Goal: Transaction & Acquisition: Book appointment/travel/reservation

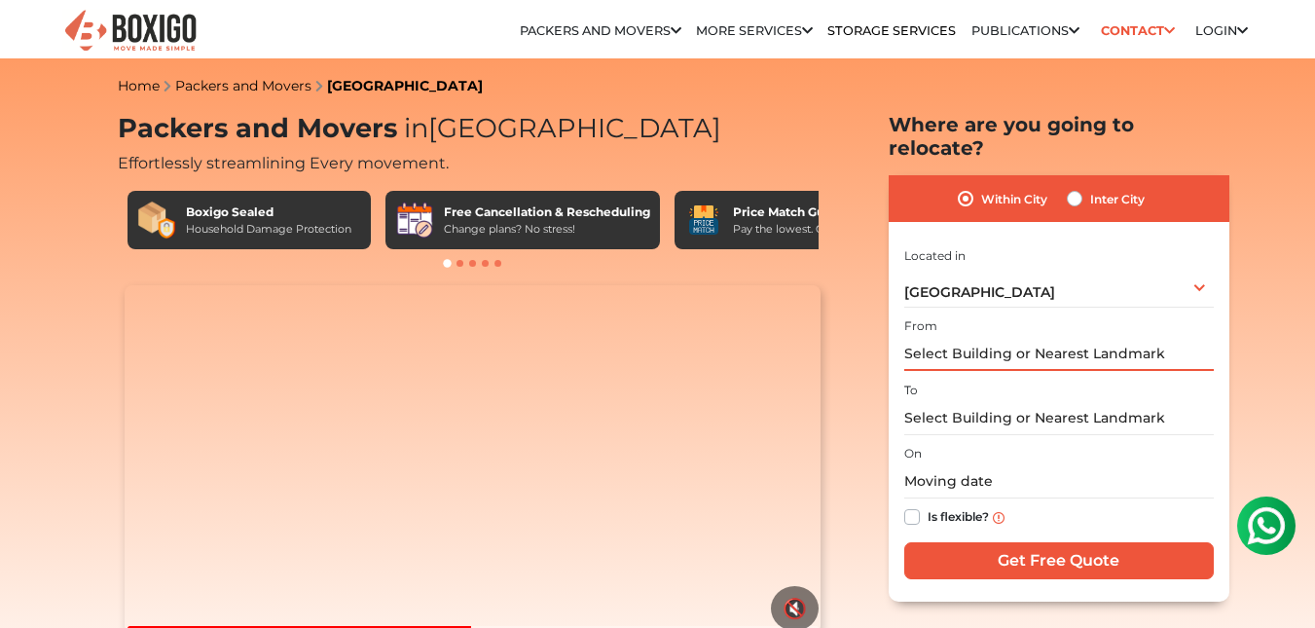
click at [1159, 337] on input "text" at bounding box center [1059, 354] width 310 height 34
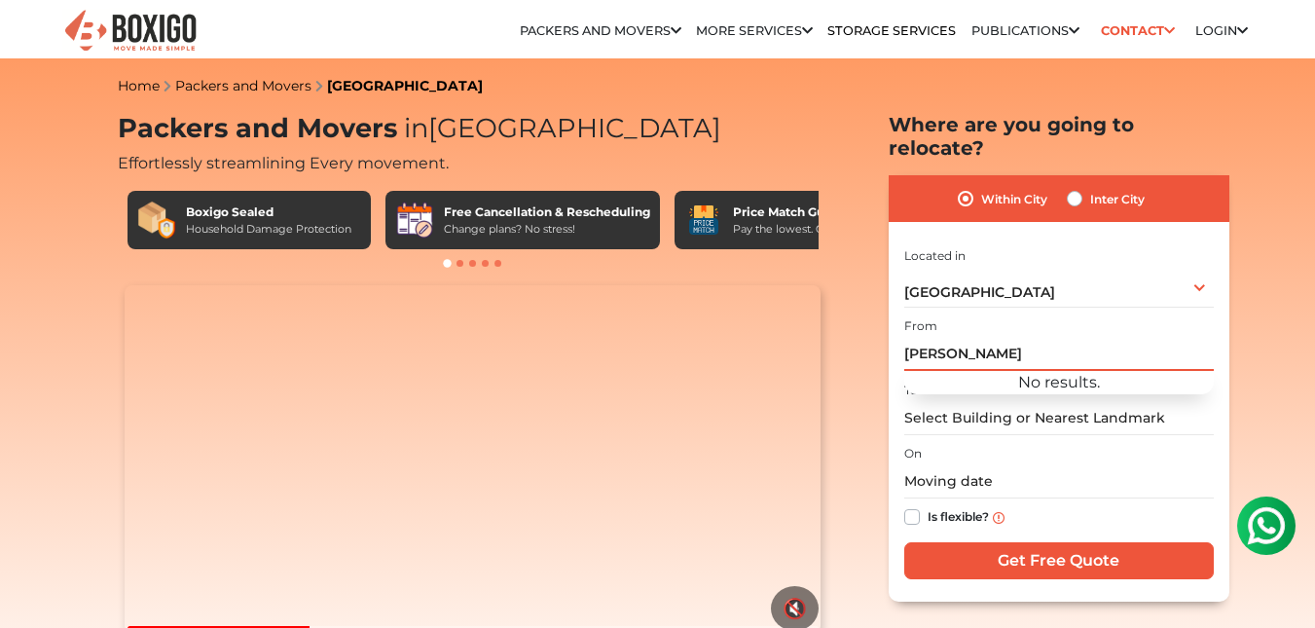
click at [1156, 337] on input "[PERSON_NAME]" at bounding box center [1059, 354] width 310 height 34
type input "V"
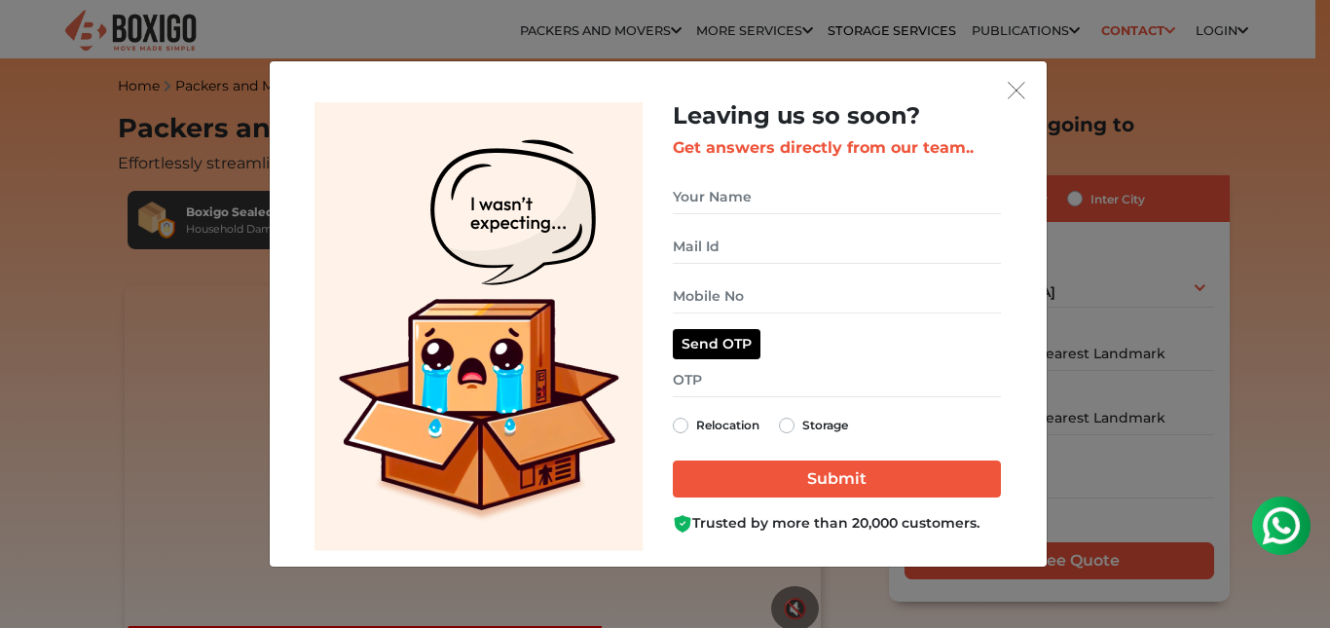
drag, startPoint x: 1019, startPoint y: 29, endPoint x: 1276, endPoint y: 96, distance: 265.7
click at [1276, 96] on div "Leaving us so soon? Get answers directly from our team.. Relocation Storage" at bounding box center [665, 314] width 1330 height 628
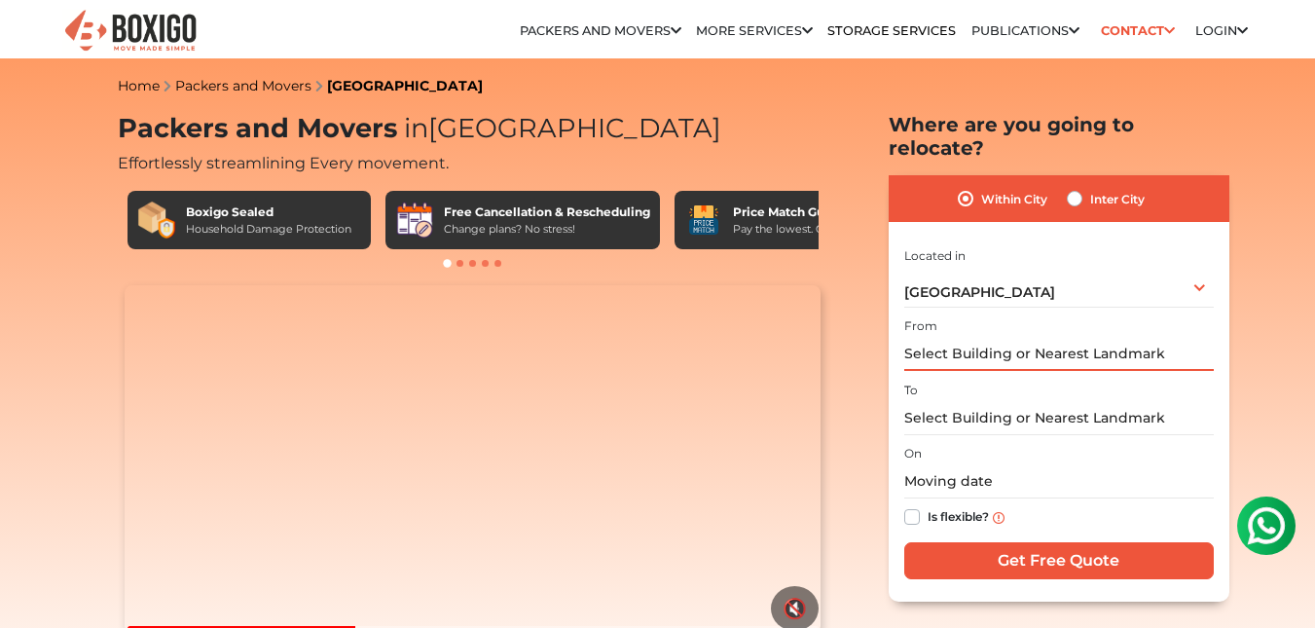
click at [983, 337] on input "text" at bounding box center [1059, 354] width 310 height 34
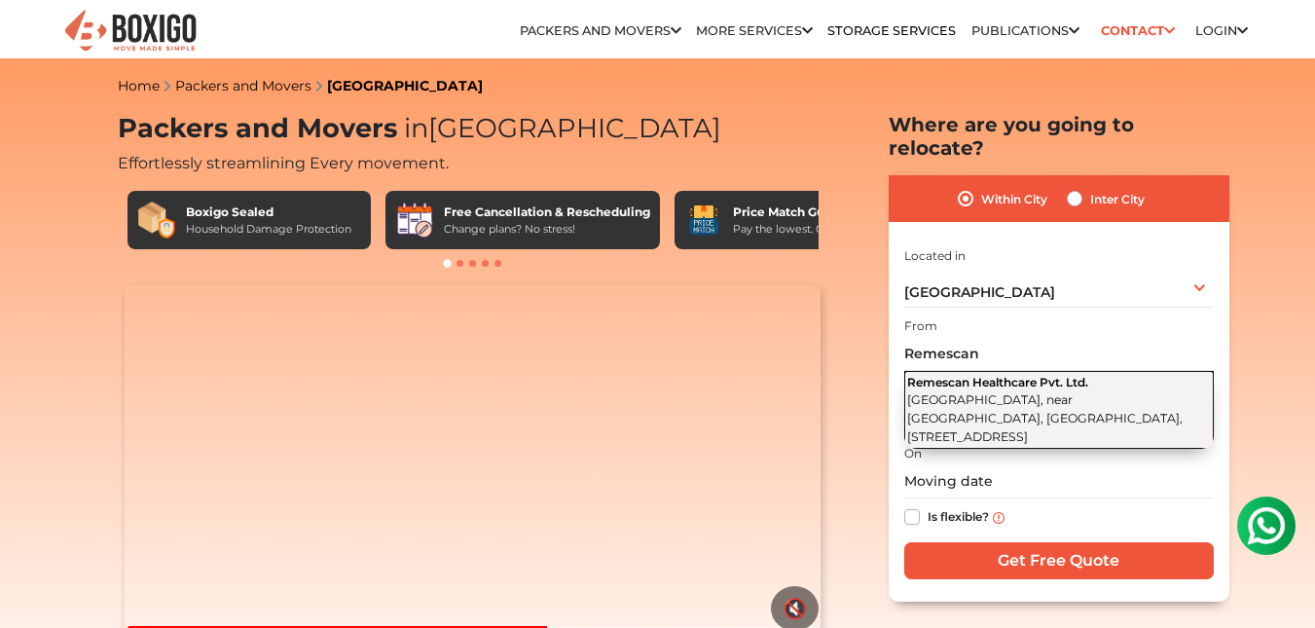
click at [999, 392] on span "[GEOGRAPHIC_DATA], near [GEOGRAPHIC_DATA], [GEOGRAPHIC_DATA], [STREET_ADDRESS]" at bounding box center [1045, 417] width 276 height 51
type input "Remescan Healthcare Pvt. Ltd., [GEOGRAPHIC_DATA], near [GEOGRAPHIC_DATA], [GEOG…"
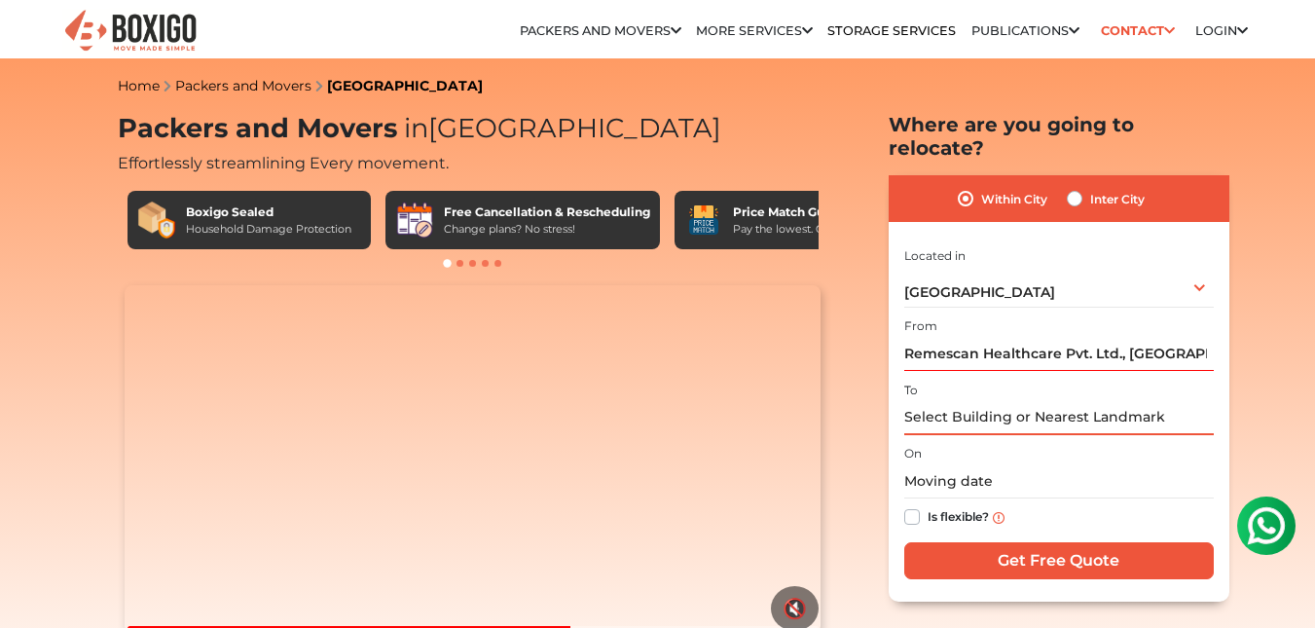
click at [979, 402] on input "text" at bounding box center [1059, 418] width 310 height 34
click at [979, 402] on input "C" at bounding box center [1059, 418] width 310 height 34
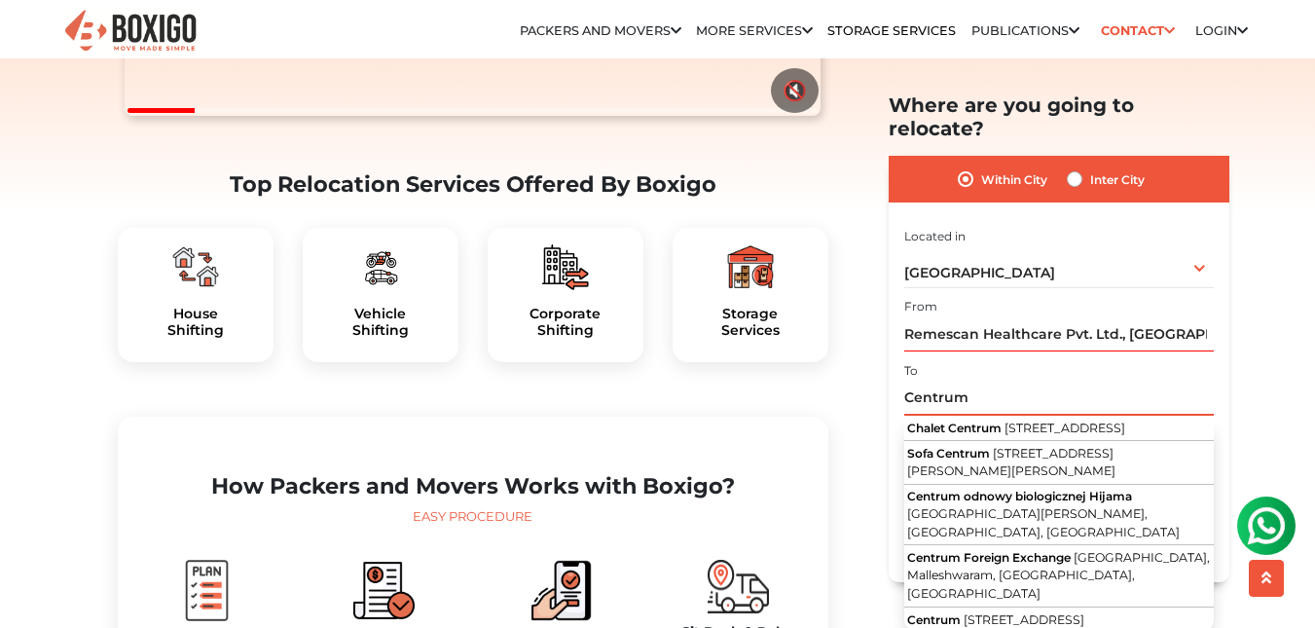
scroll to position [534, 0]
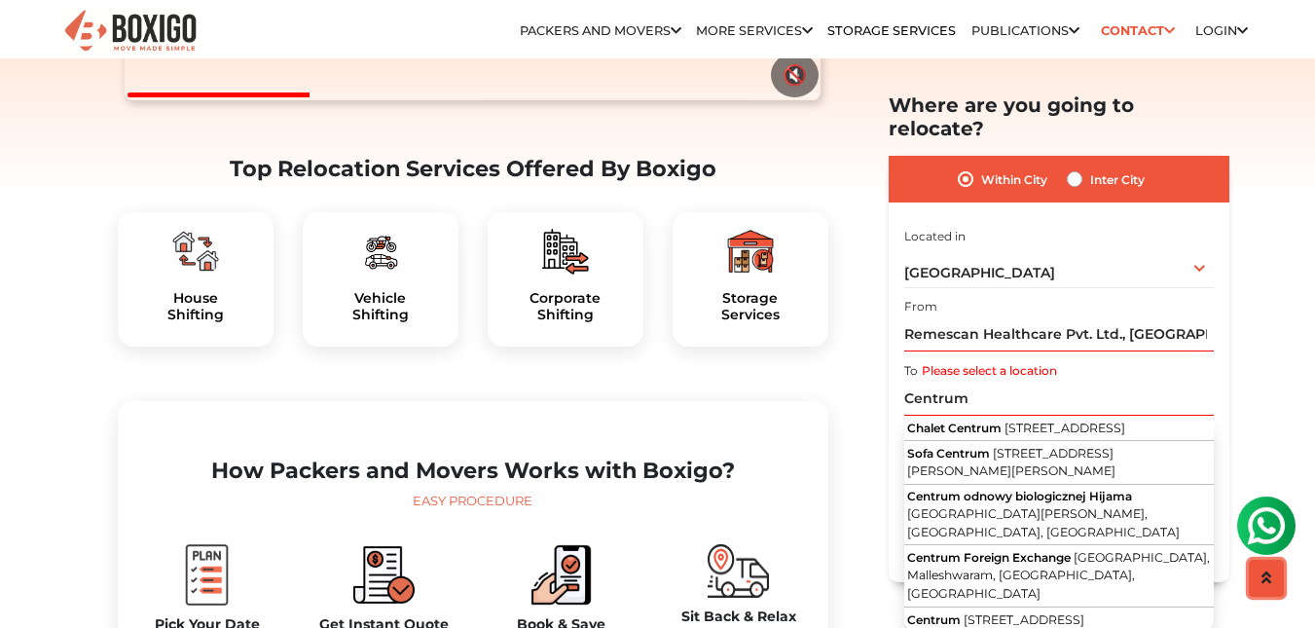
click at [1265, 582] on icon "scroll up" at bounding box center [1267, 578] width 10 height 16
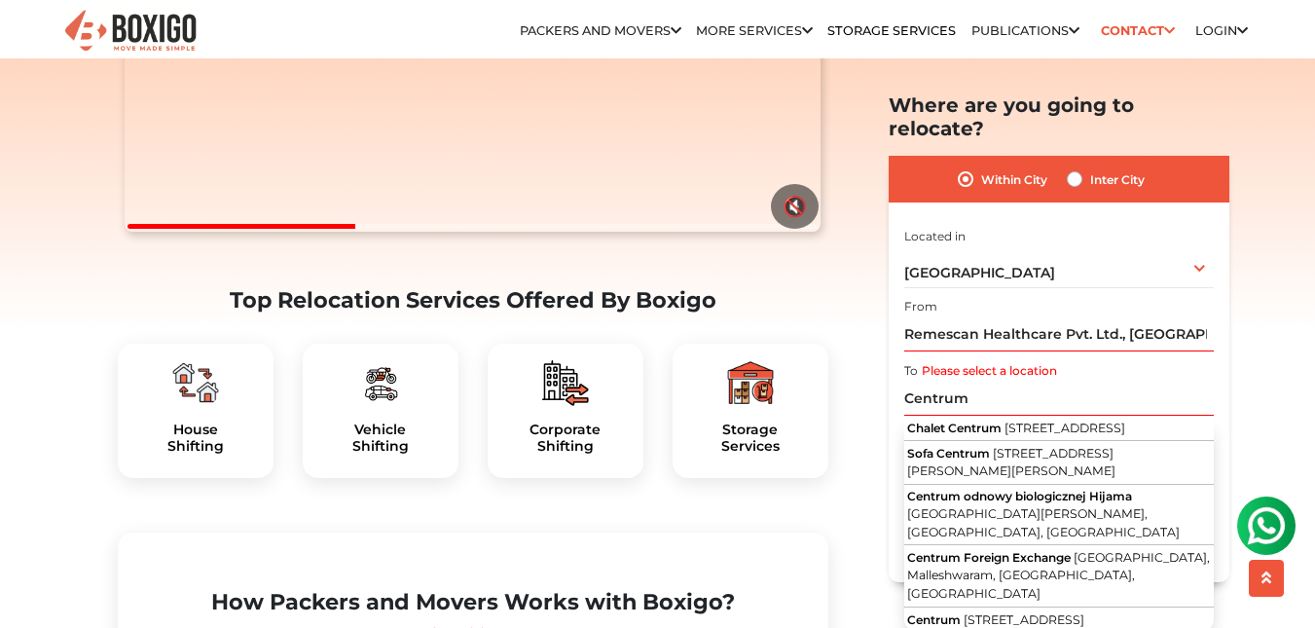
scroll to position [480, 0]
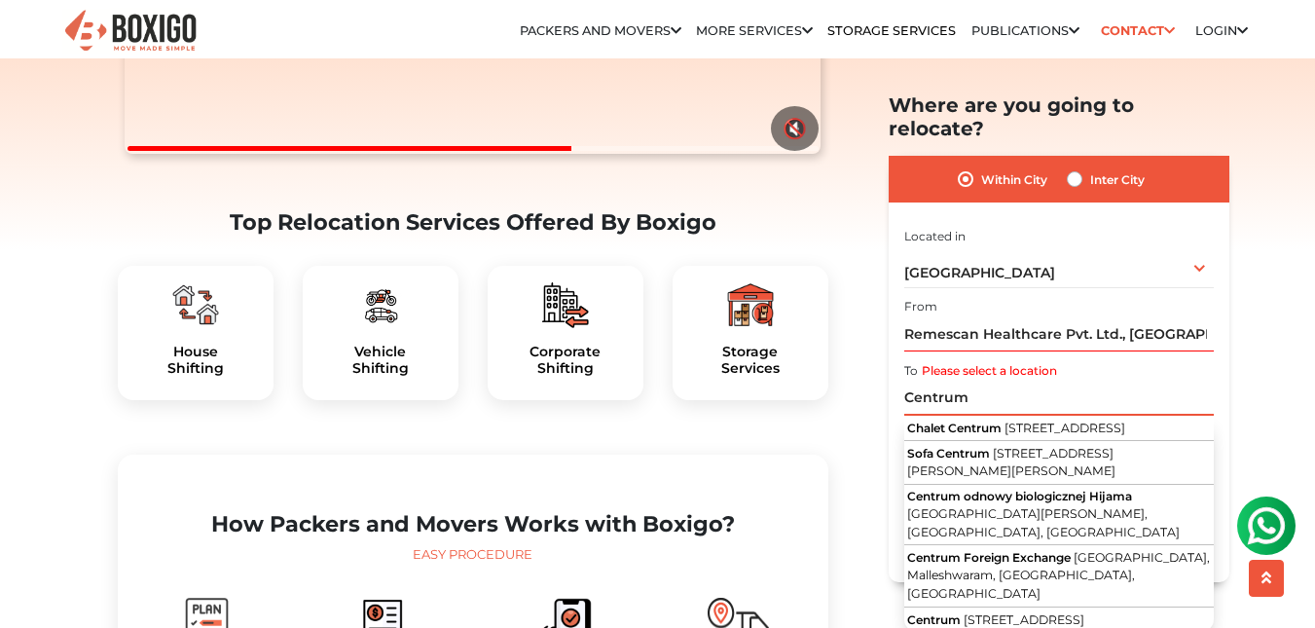
drag, startPoint x: 976, startPoint y: 387, endPoint x: 793, endPoint y: 382, distance: 182.1
paste input "[GEOGRAPHIC_DATA]"
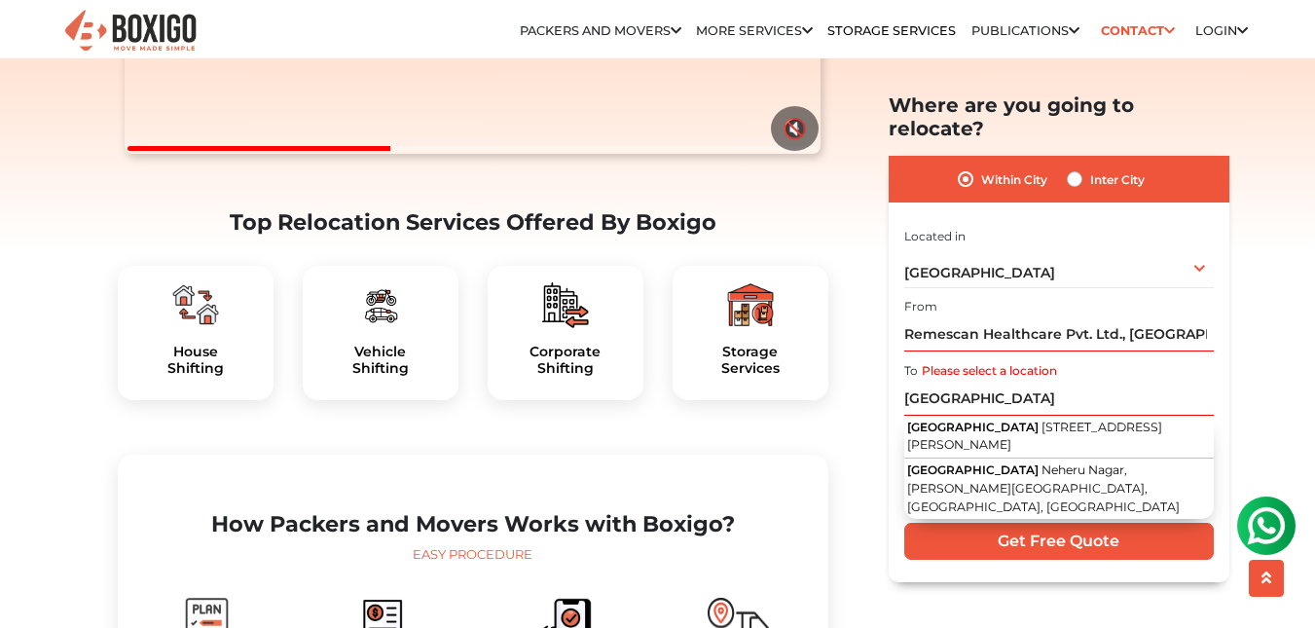
drag, startPoint x: 1284, startPoint y: 389, endPoint x: 1268, endPoint y: 311, distance: 80.6
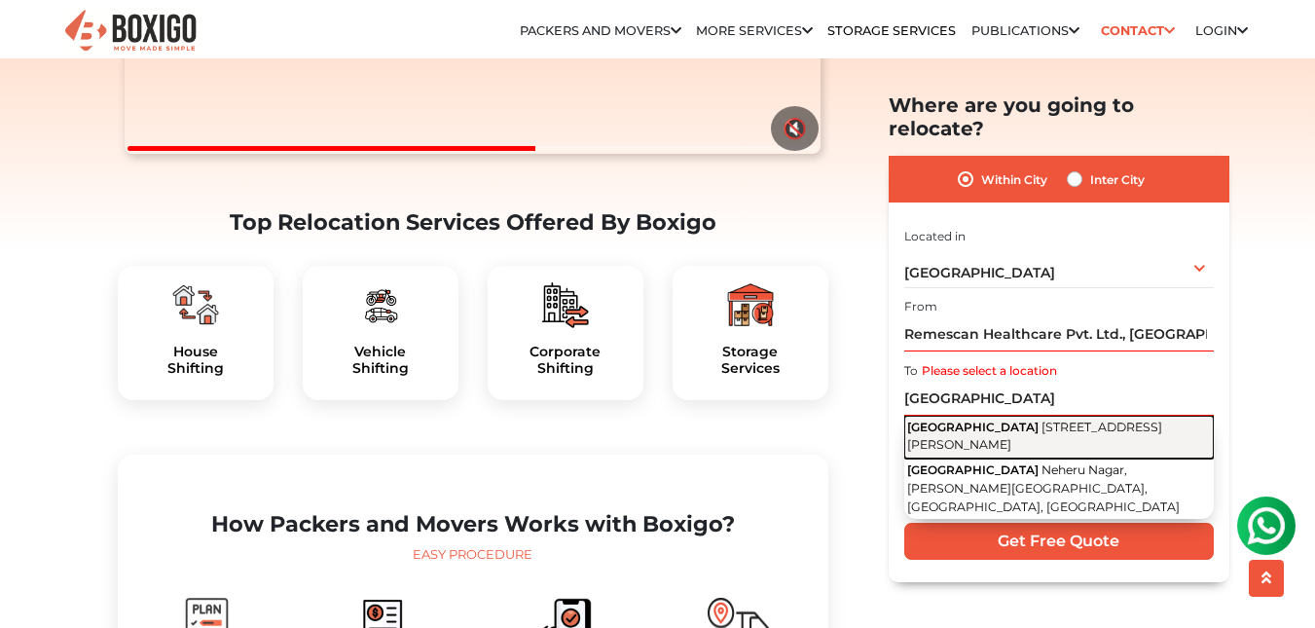
click at [1023, 422] on span "[STREET_ADDRESS][PERSON_NAME]" at bounding box center [1034, 435] width 255 height 33
type input "[STREET_ADDRESS][PERSON_NAME]"
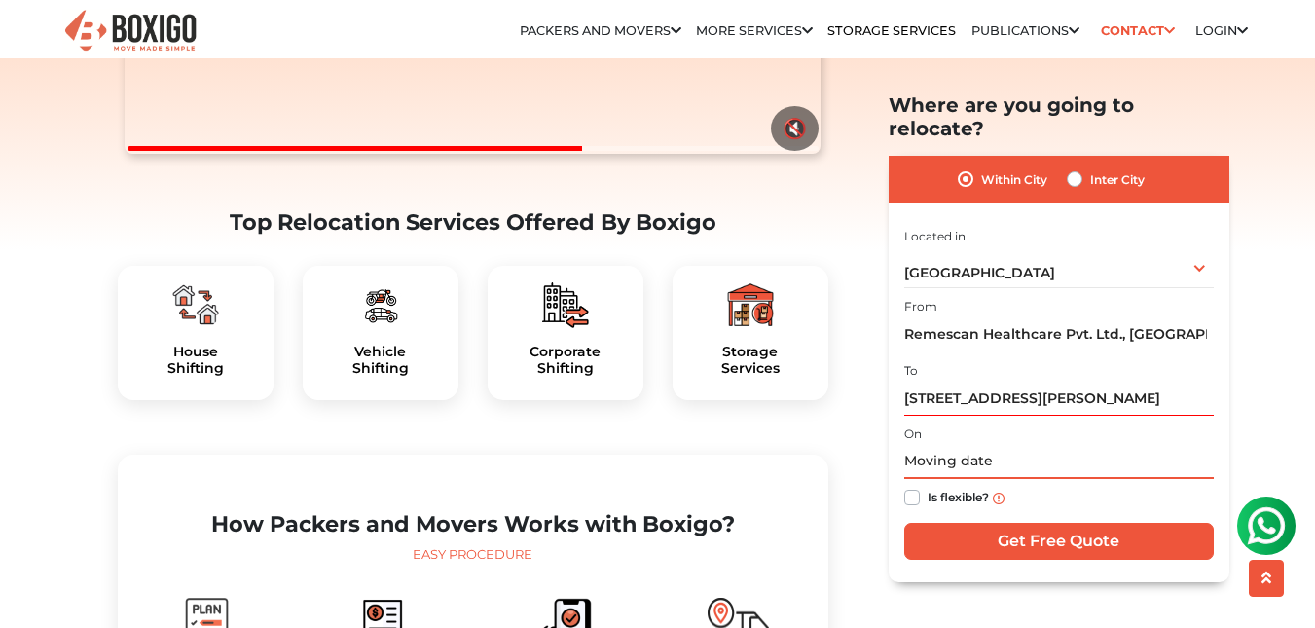
click at [1013, 445] on input "text" at bounding box center [1059, 462] width 310 height 34
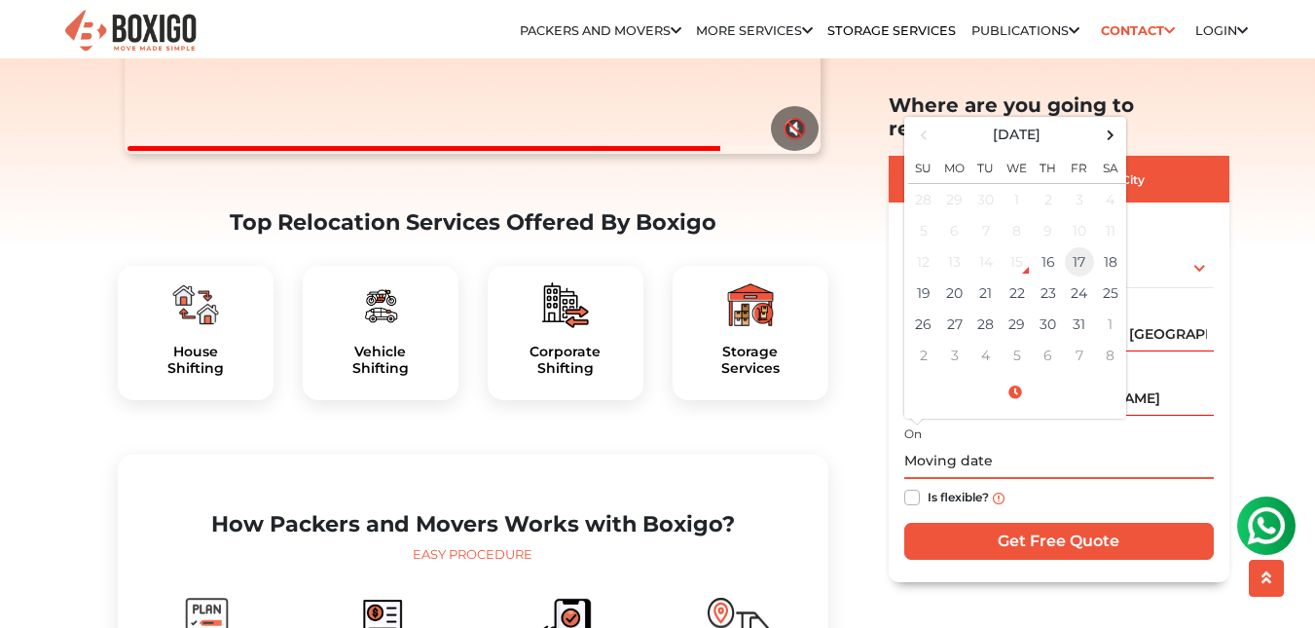
click at [1081, 246] on td "17" at bounding box center [1079, 261] width 31 height 31
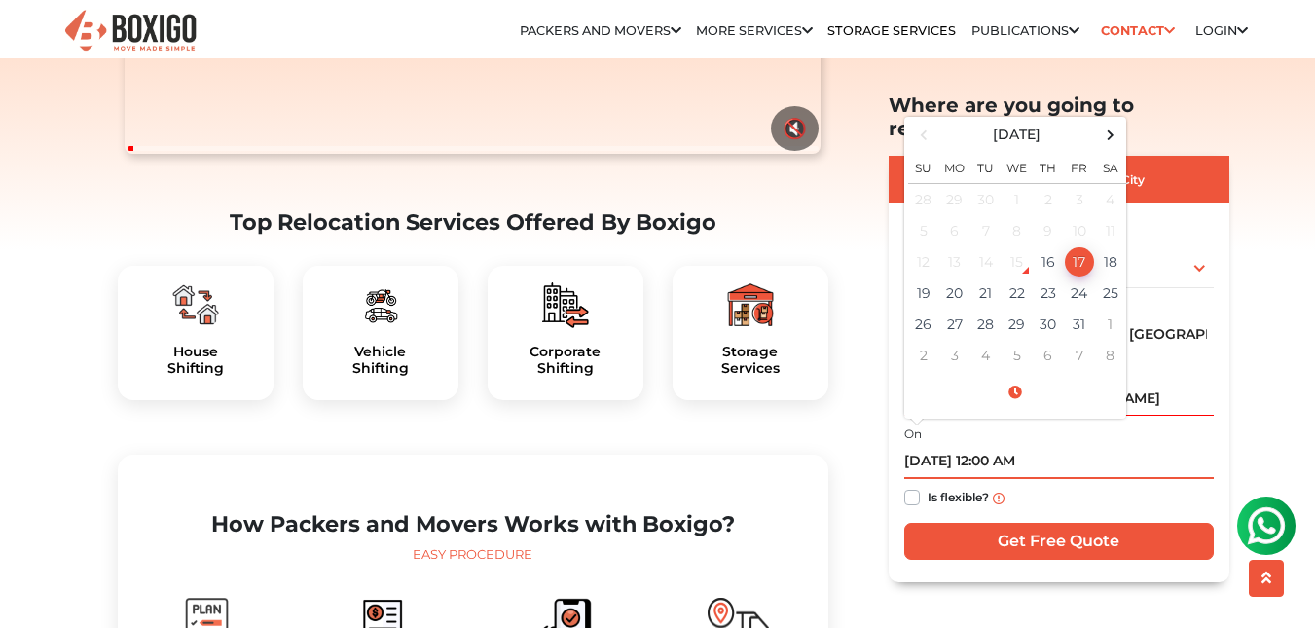
click at [993, 445] on input "[DATE] 12:00 AM" at bounding box center [1059, 462] width 310 height 34
click at [992, 445] on input "[DATE] 12:00 AM" at bounding box center [1059, 462] width 310 height 34
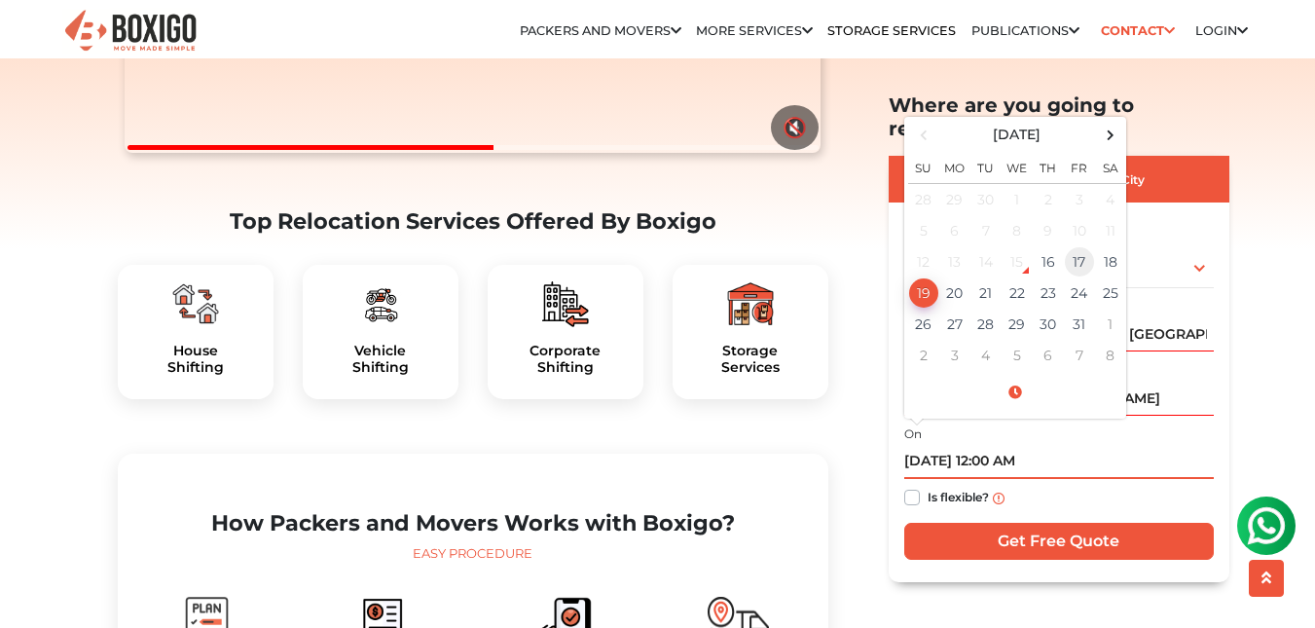
click at [1085, 246] on td "17" at bounding box center [1079, 261] width 31 height 31
type input "[DATE] 12:00 AM"
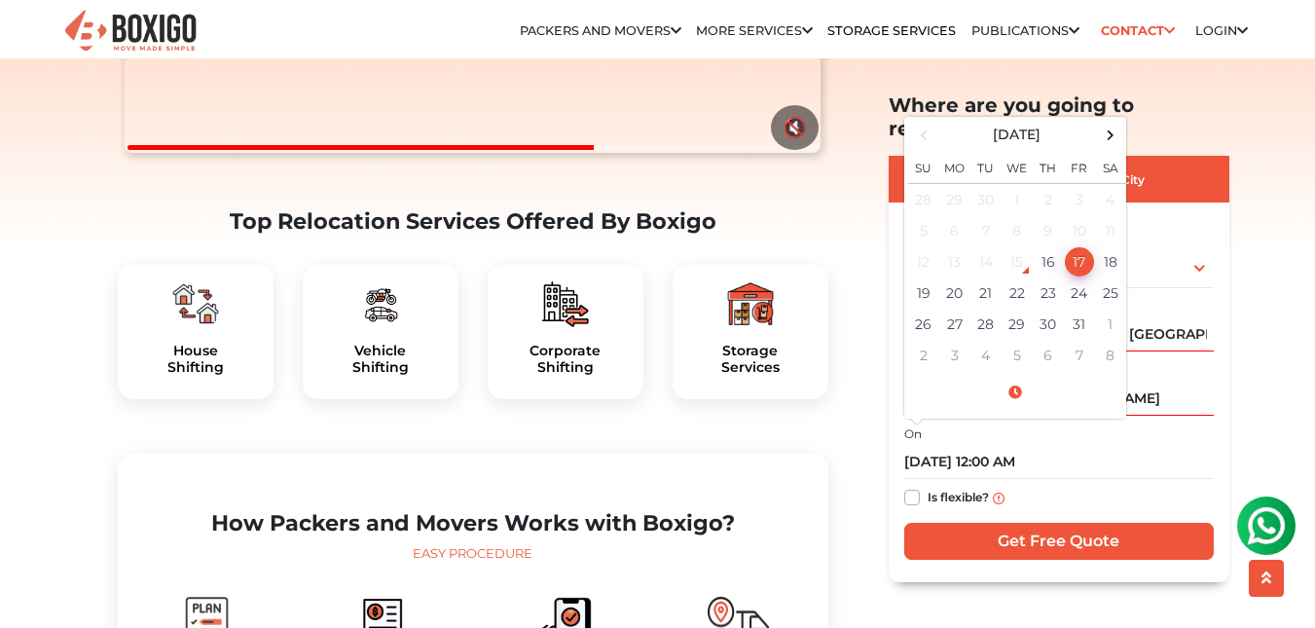
click at [928, 486] on label "Is flexible?" at bounding box center [958, 496] width 61 height 20
click at [916, 486] on input "Is flexible?" at bounding box center [912, 495] width 16 height 19
checkbox input "true"
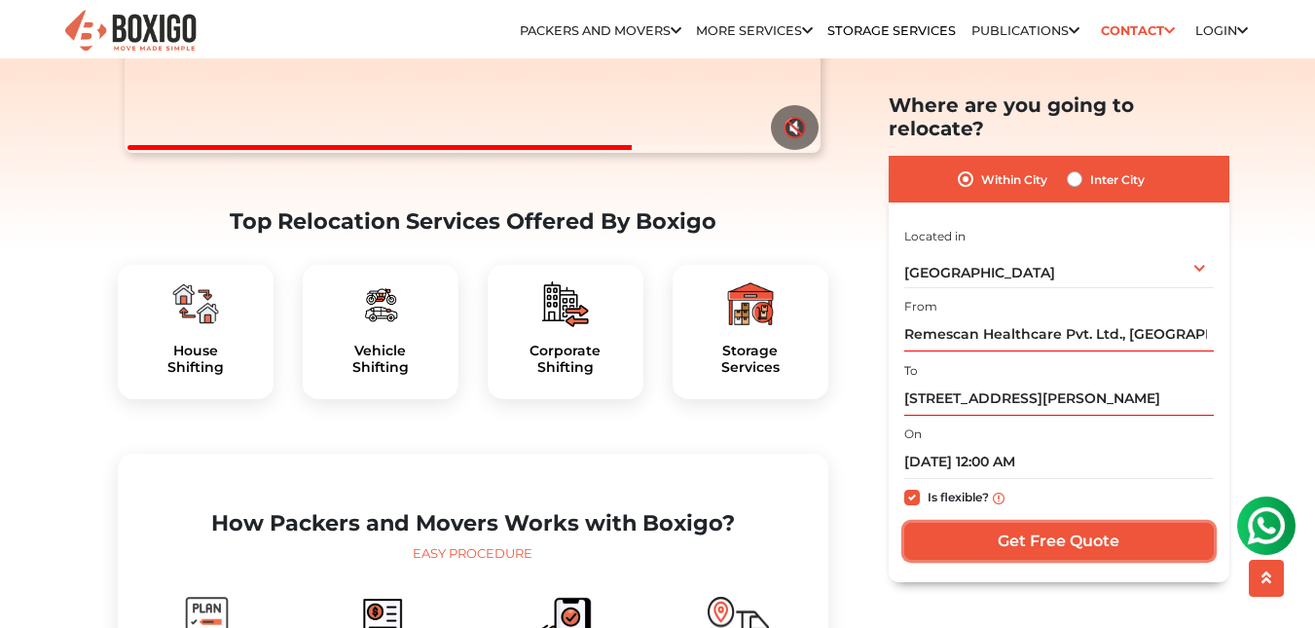
click at [980, 523] on input "Get Free Quote" at bounding box center [1059, 541] width 310 height 37
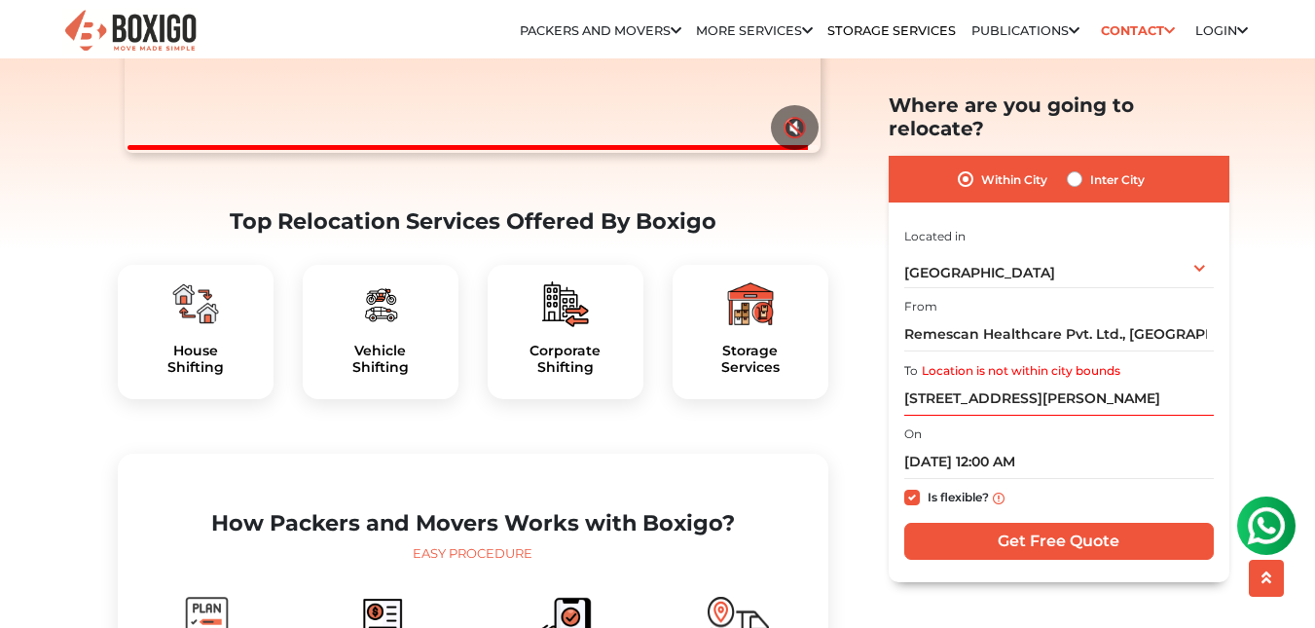
scroll to position [0, 0]
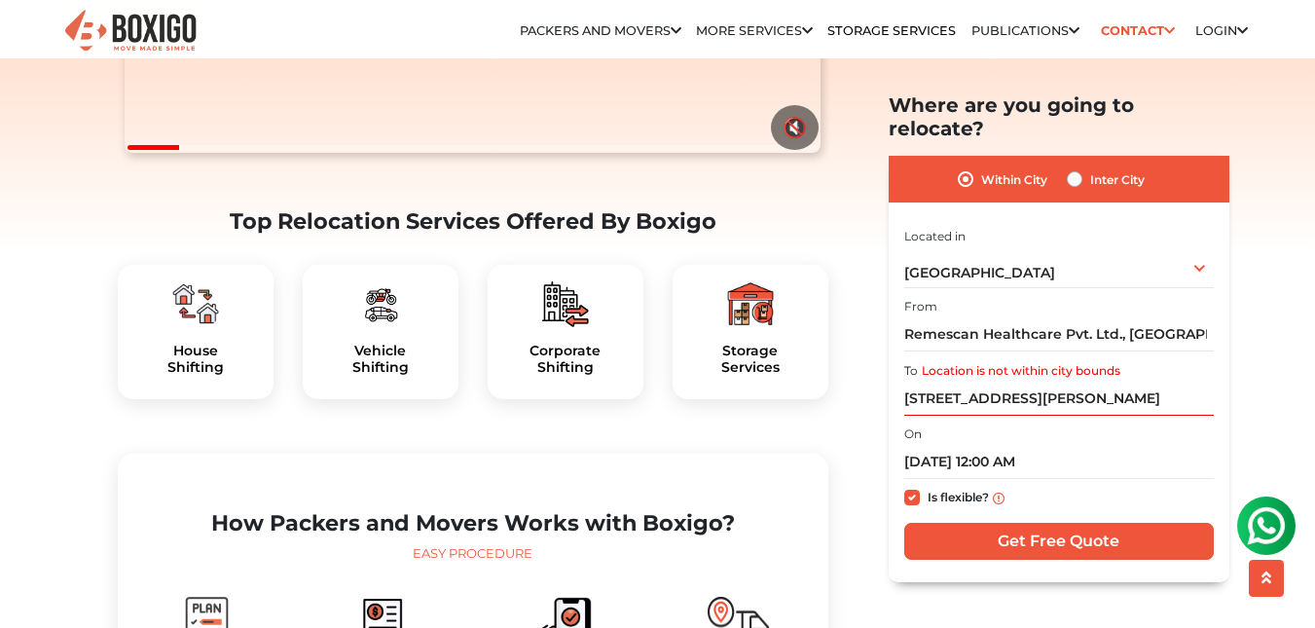
click at [1090, 167] on label "Inter City" at bounding box center [1117, 178] width 55 height 23
click at [1075, 167] on input "Inter City" at bounding box center [1075, 176] width 16 height 19
radio input "true"
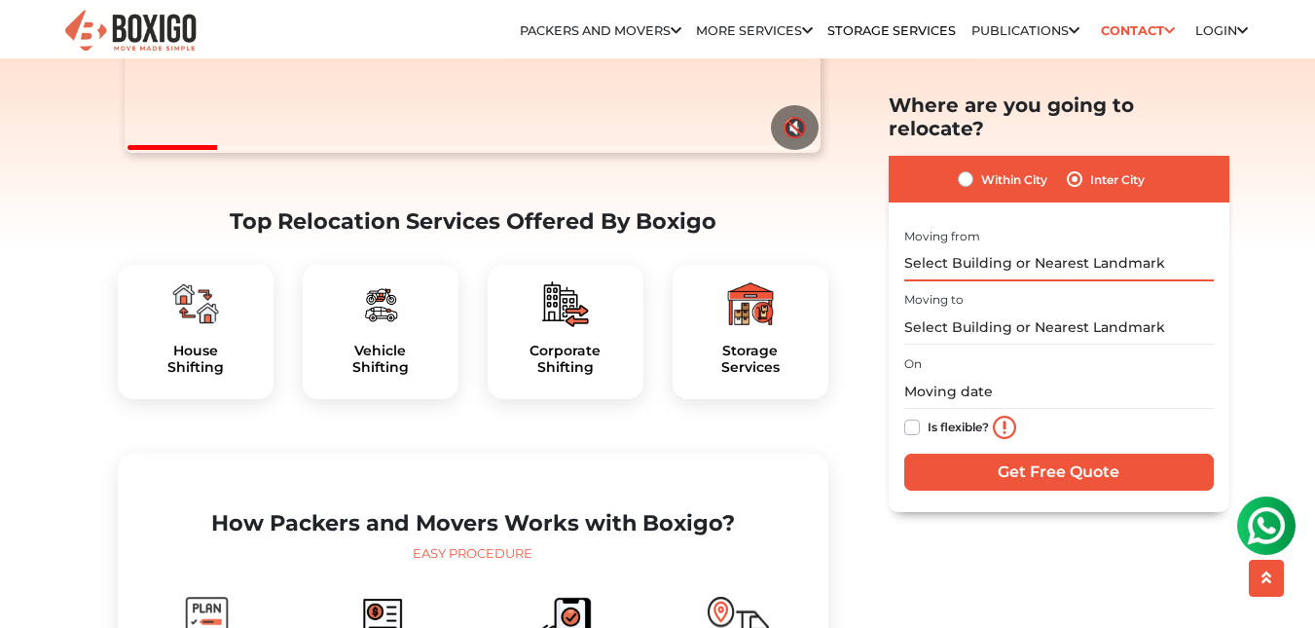
click at [991, 246] on input "text" at bounding box center [1059, 263] width 310 height 34
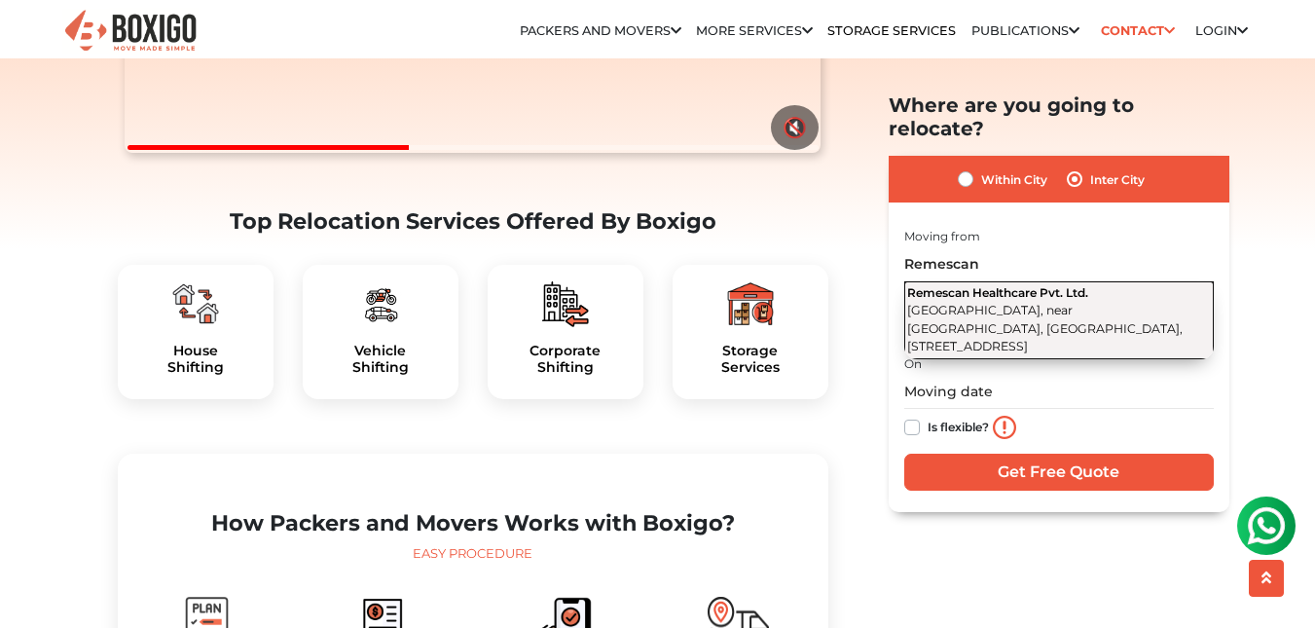
click at [994, 303] on span "[GEOGRAPHIC_DATA], near [GEOGRAPHIC_DATA], [GEOGRAPHIC_DATA], [STREET_ADDRESS]" at bounding box center [1045, 328] width 276 height 51
type input "Remescan Healthcare Pvt. Ltd., [GEOGRAPHIC_DATA], near [GEOGRAPHIC_DATA], [GEOG…"
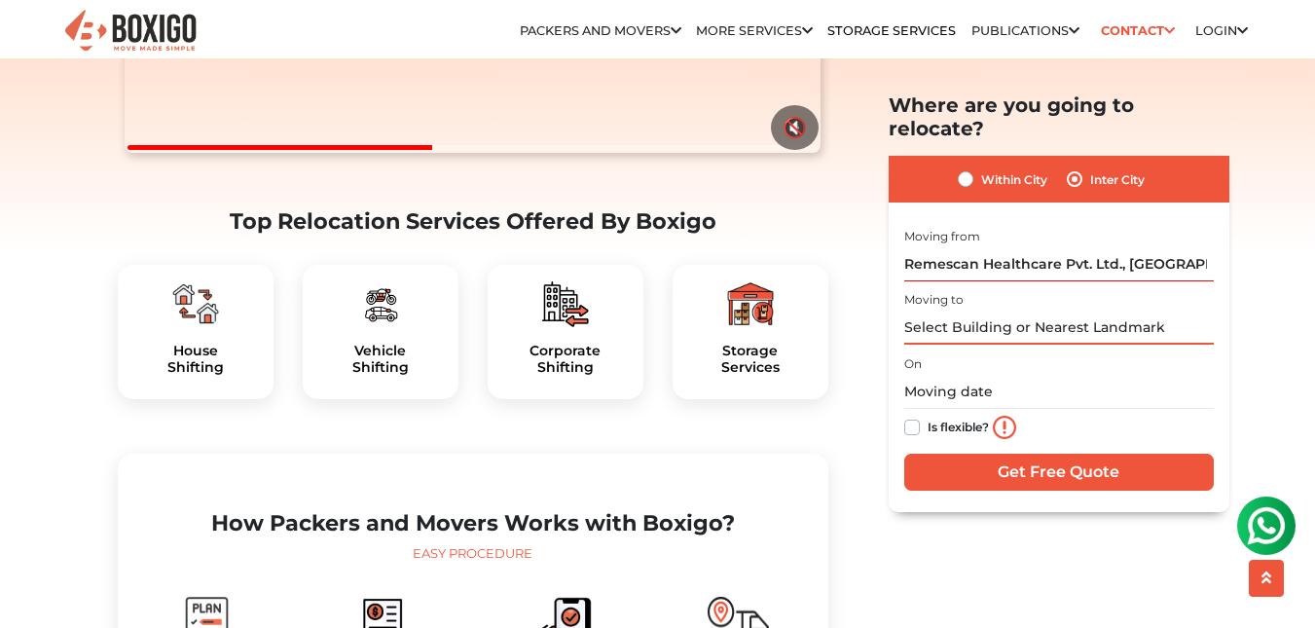
click at [977, 311] on input "text" at bounding box center [1059, 328] width 310 height 34
paste input "[GEOGRAPHIC_DATA]"
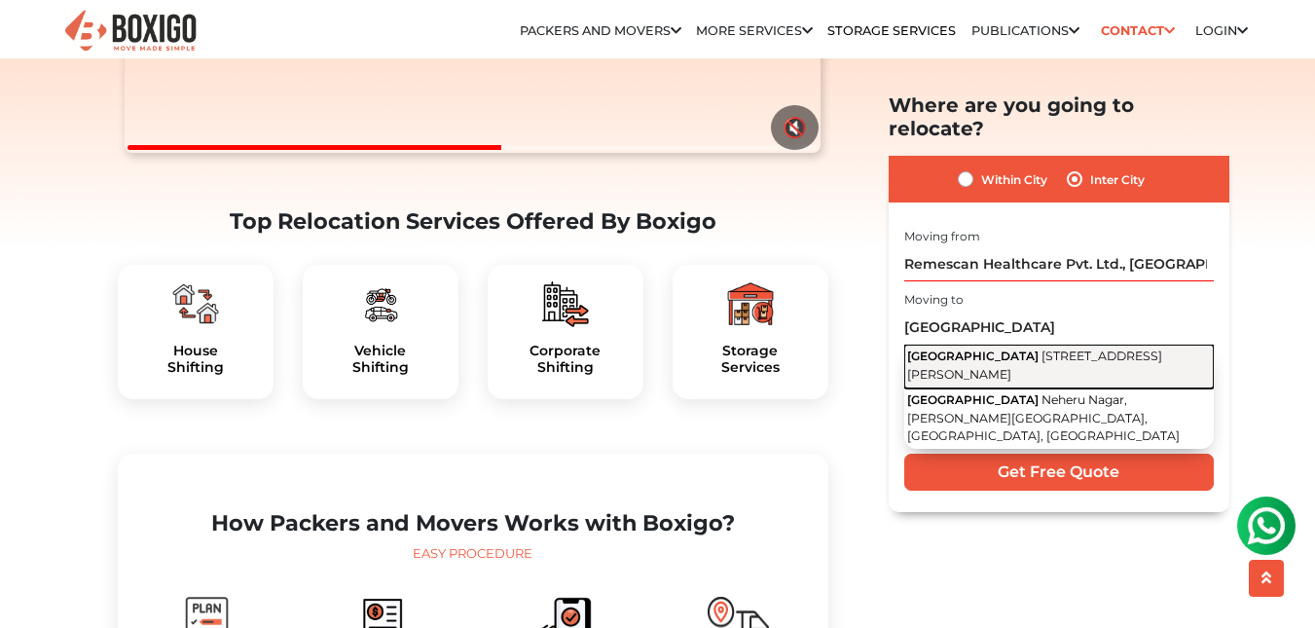
click at [1050, 359] on button "[STREET_ADDRESS][PERSON_NAME]" at bounding box center [1059, 367] width 310 height 44
type input "[STREET_ADDRESS][PERSON_NAME]"
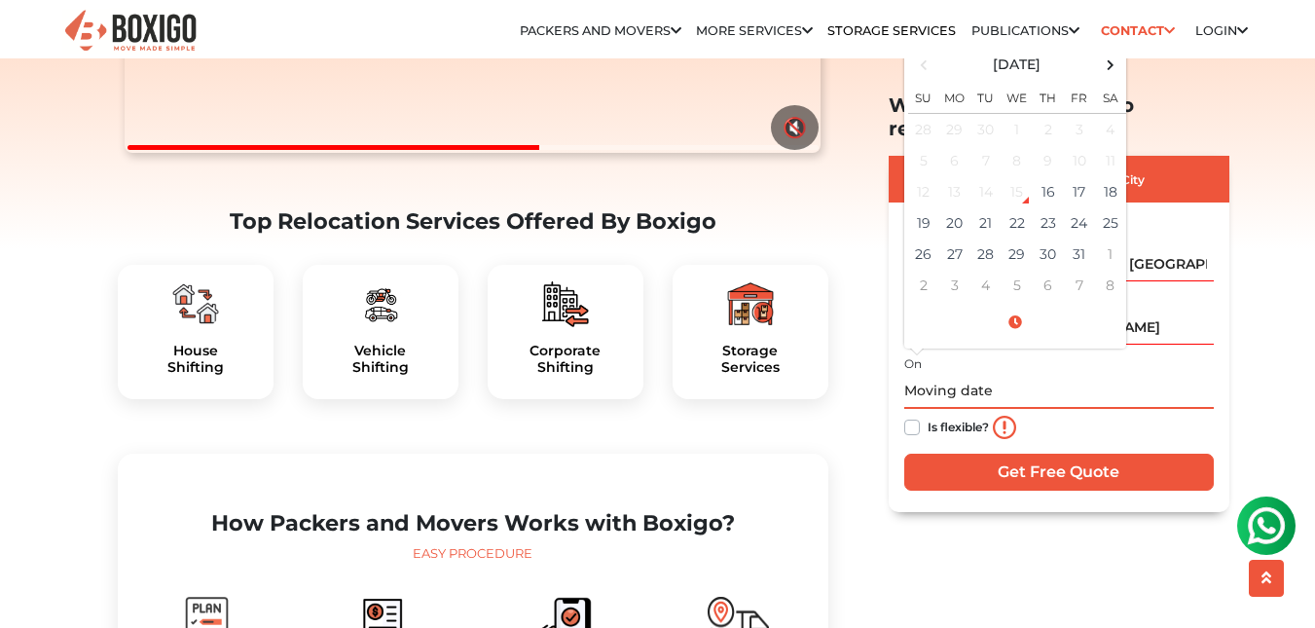
click at [1000, 374] on input "text" at bounding box center [1059, 391] width 310 height 34
click at [1076, 179] on td "17" at bounding box center [1079, 190] width 31 height 31
type input "[DATE] 12:00 AM"
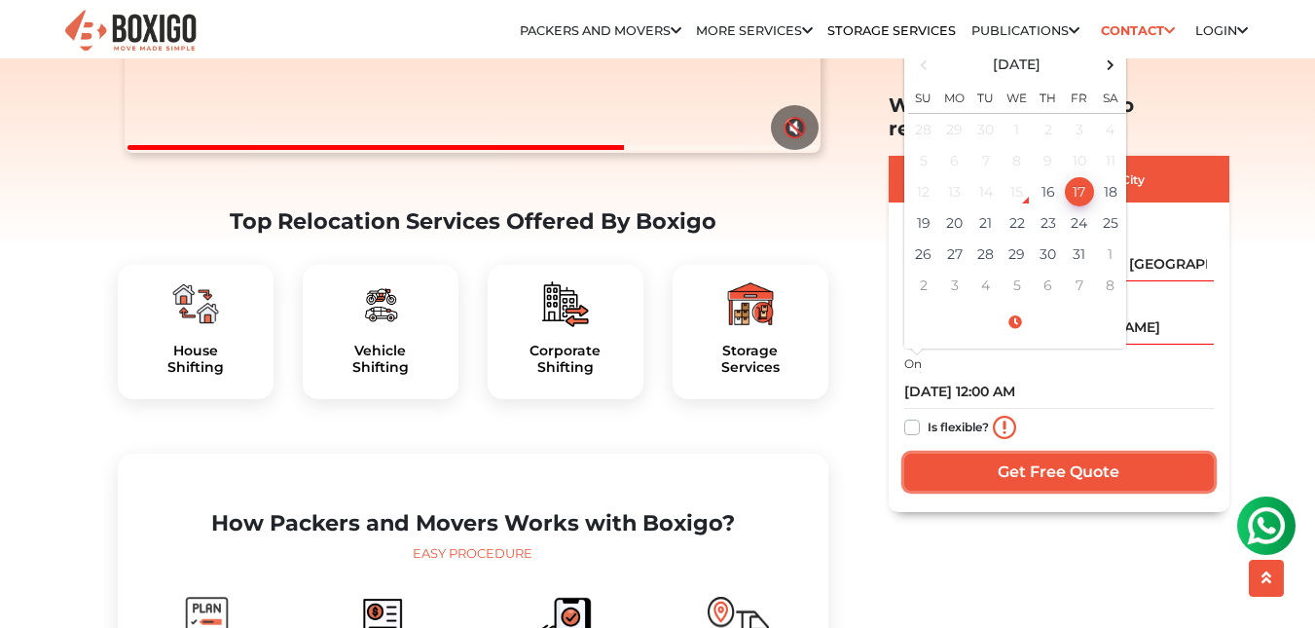
click at [956, 453] on input "Get Free Quote" at bounding box center [1059, 471] width 310 height 37
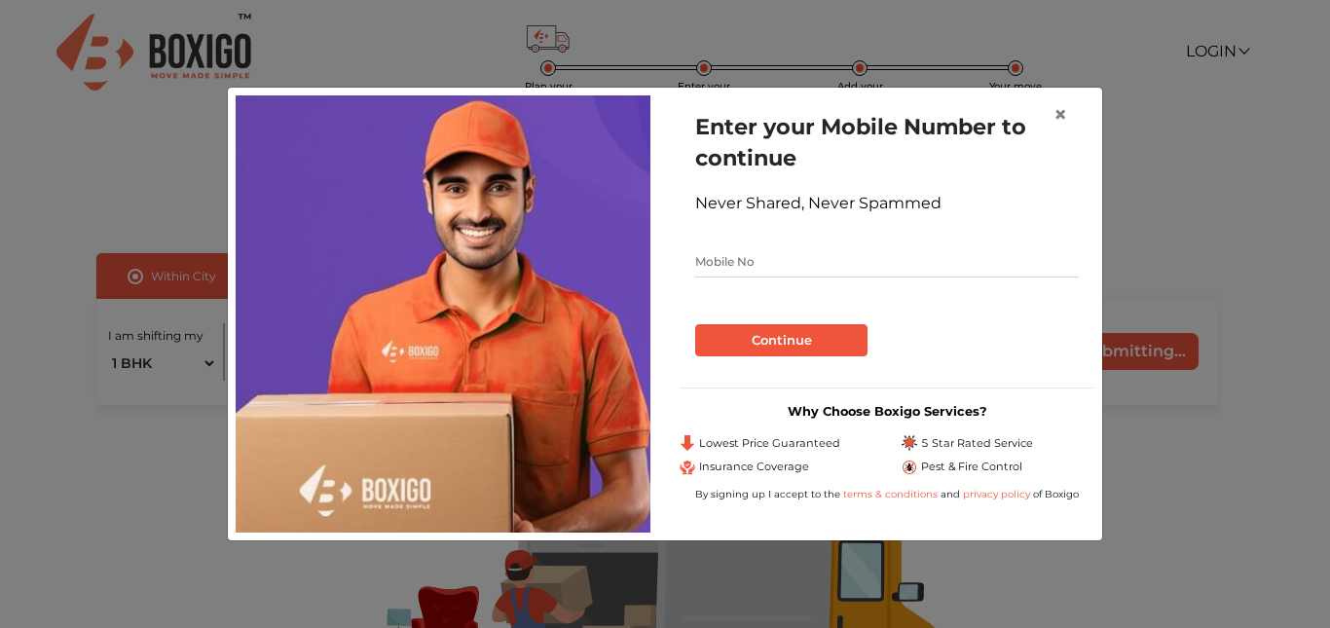
click at [795, 260] on input "text" at bounding box center [887, 261] width 384 height 31
type input "7619512555"
click at [756, 342] on button "Continue" at bounding box center [781, 340] width 172 height 33
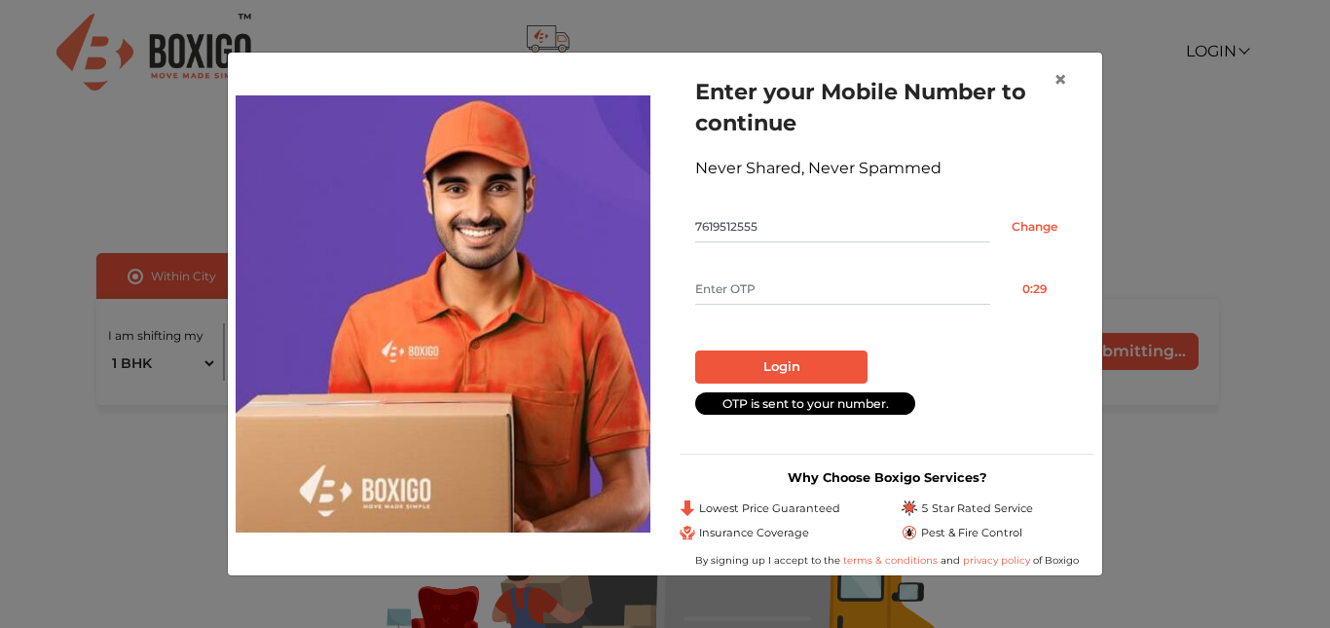
click at [790, 292] on input "text" at bounding box center [842, 289] width 295 height 31
type input "7563"
click at [800, 362] on button "Login" at bounding box center [781, 367] width 172 height 33
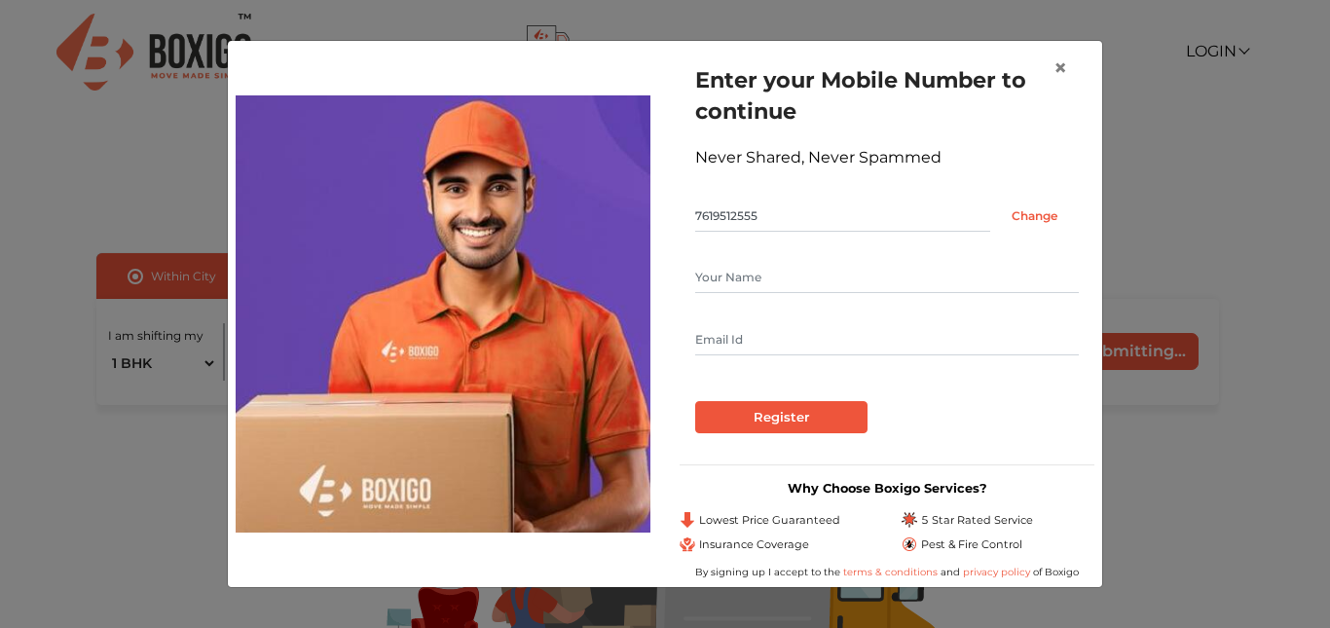
click at [742, 287] on input "text" at bounding box center [887, 277] width 384 height 31
type input "[PERSON_NAME]"
click at [842, 328] on input "[EMAIL_ADDRESS][DOMAIN_NAME]" at bounding box center [887, 339] width 384 height 31
type input "[EMAIL_ADDRESS][DOMAIN_NAME]"
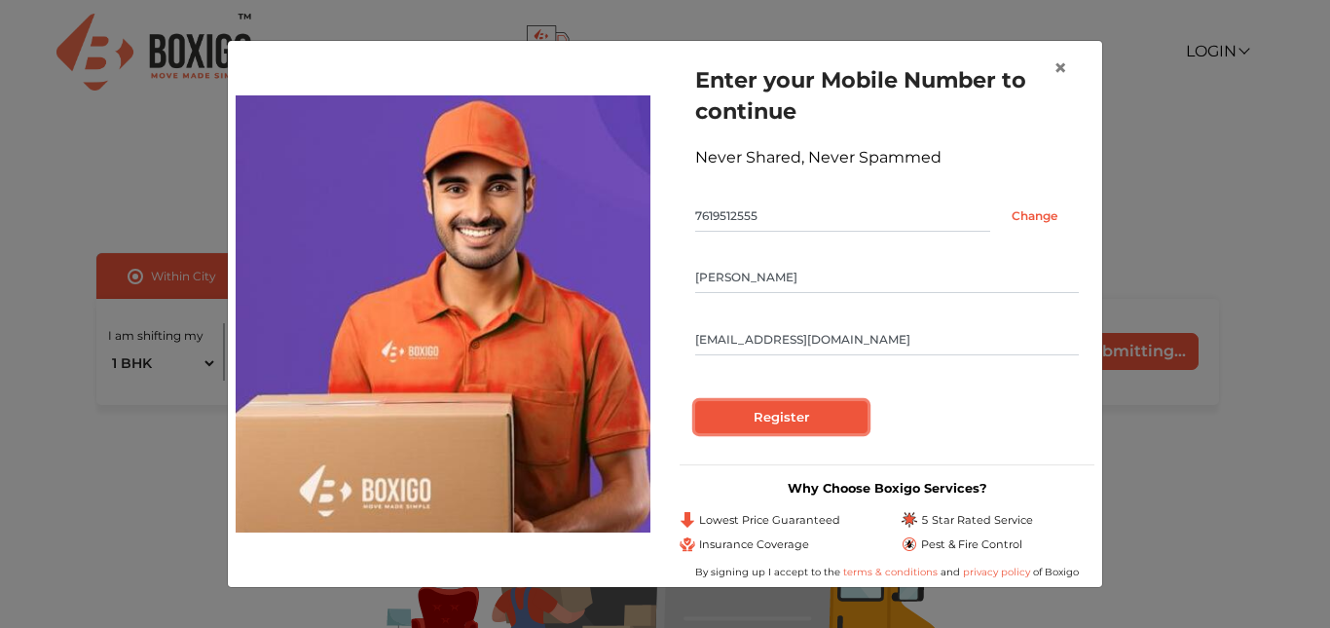
click at [807, 424] on input "Register" at bounding box center [781, 417] width 172 height 33
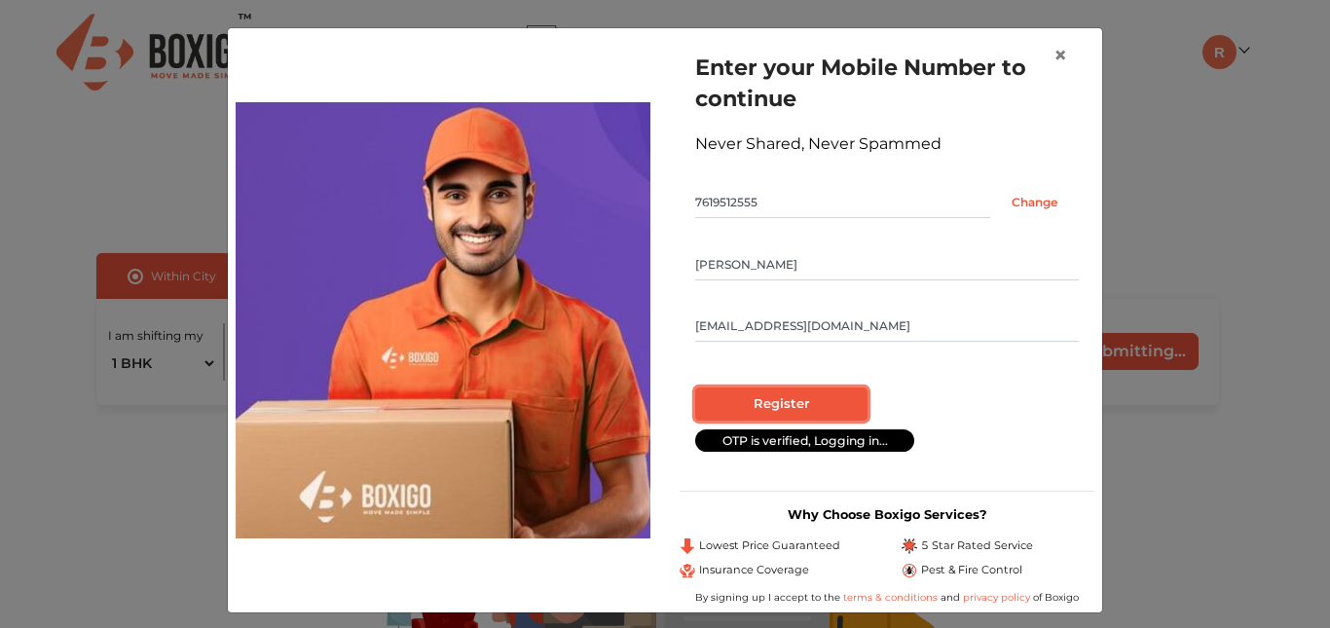
radio input "false"
radio input "true"
